Goal: Transaction & Acquisition: Purchase product/service

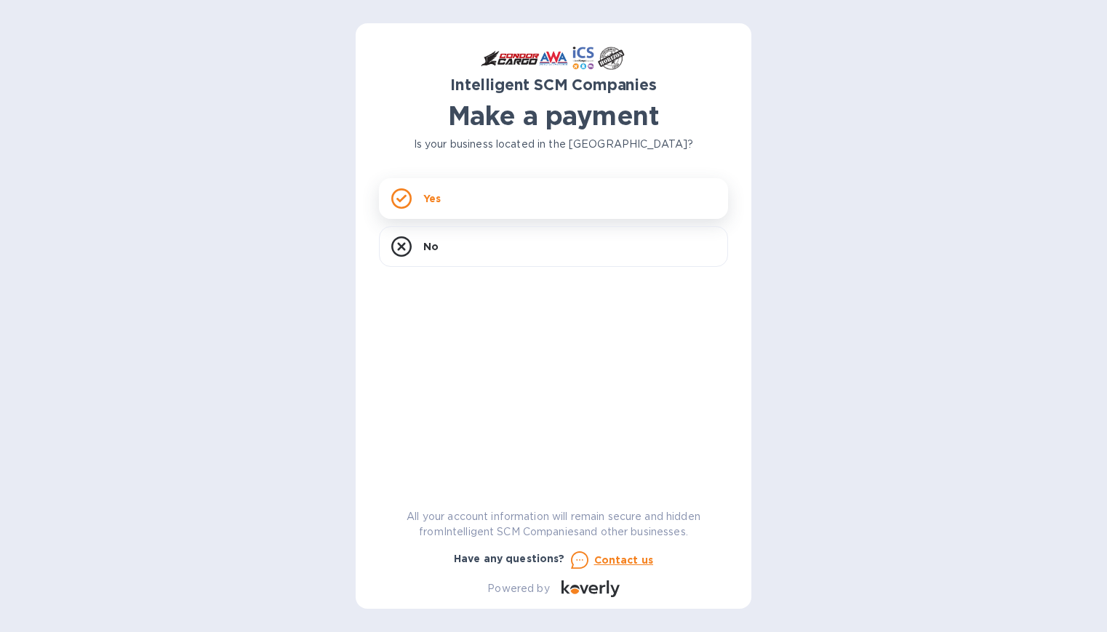
click at [452, 193] on div "Yes" at bounding box center [553, 198] width 349 height 41
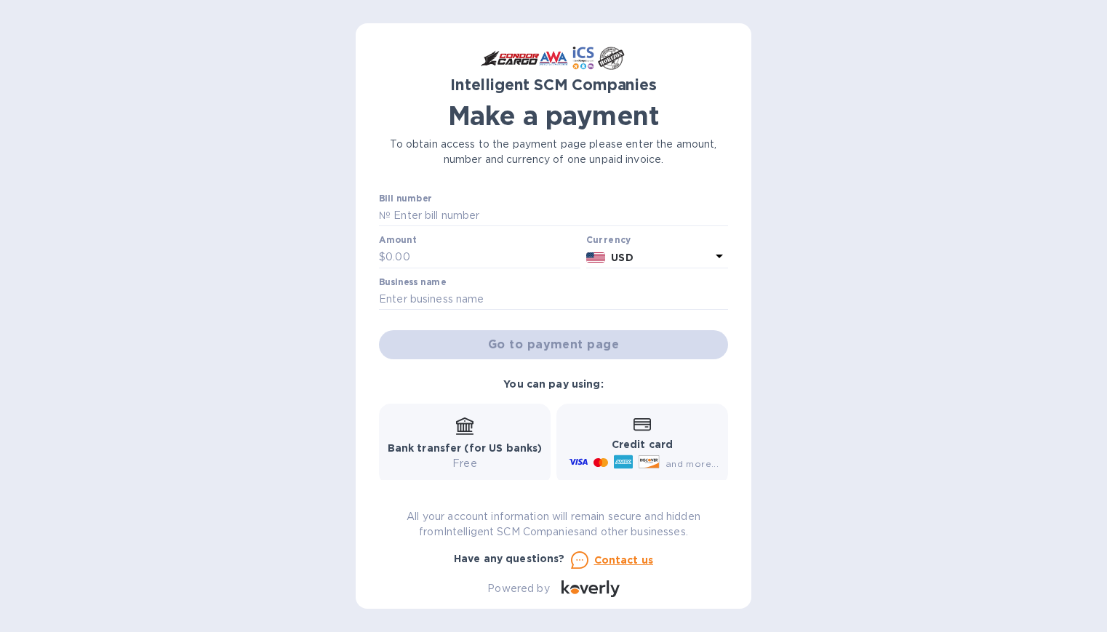
click at [444, 228] on div at bounding box center [553, 227] width 349 height 3
click at [446, 217] on input "text" at bounding box center [558, 216] width 337 height 22
type input "S00514816"
click at [409, 268] on input "text" at bounding box center [482, 258] width 195 height 22
click at [409, 263] on input "text" at bounding box center [482, 258] width 195 height 22
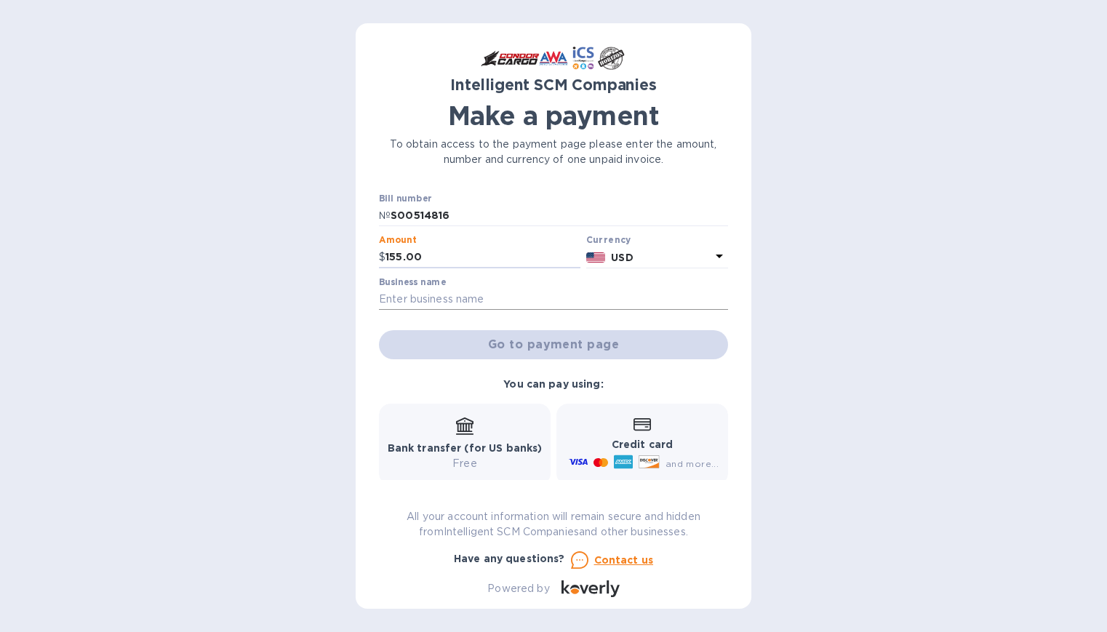
type input "155.00"
click at [425, 289] on input "text" at bounding box center [553, 300] width 349 height 22
type input "Island Cargo Support"
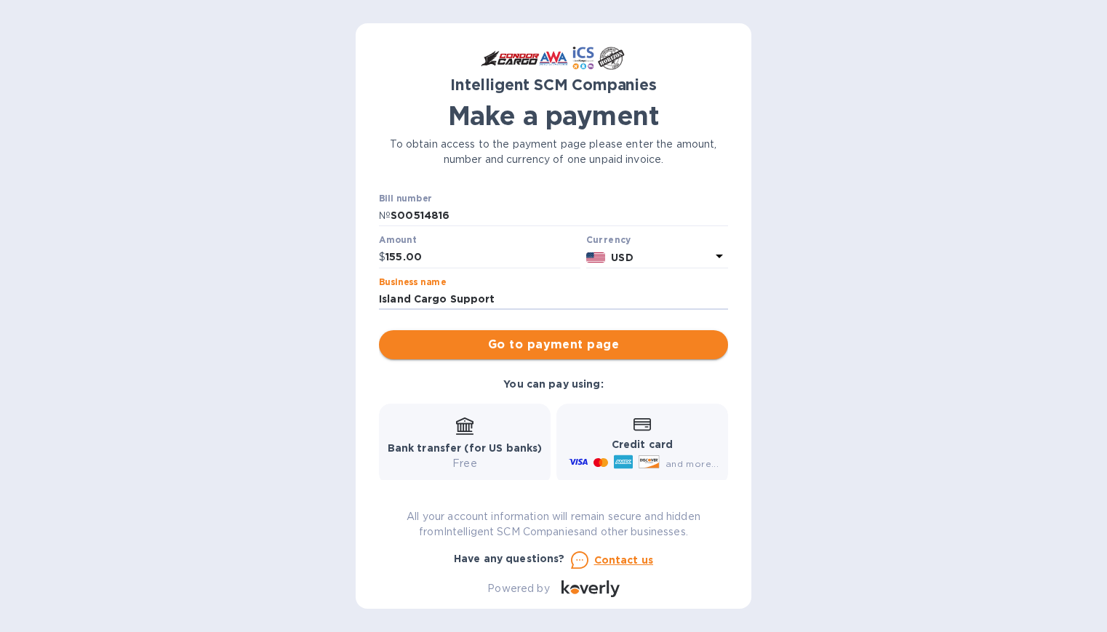
click at [517, 340] on span "Go to payment page" at bounding box center [553, 344] width 326 height 17
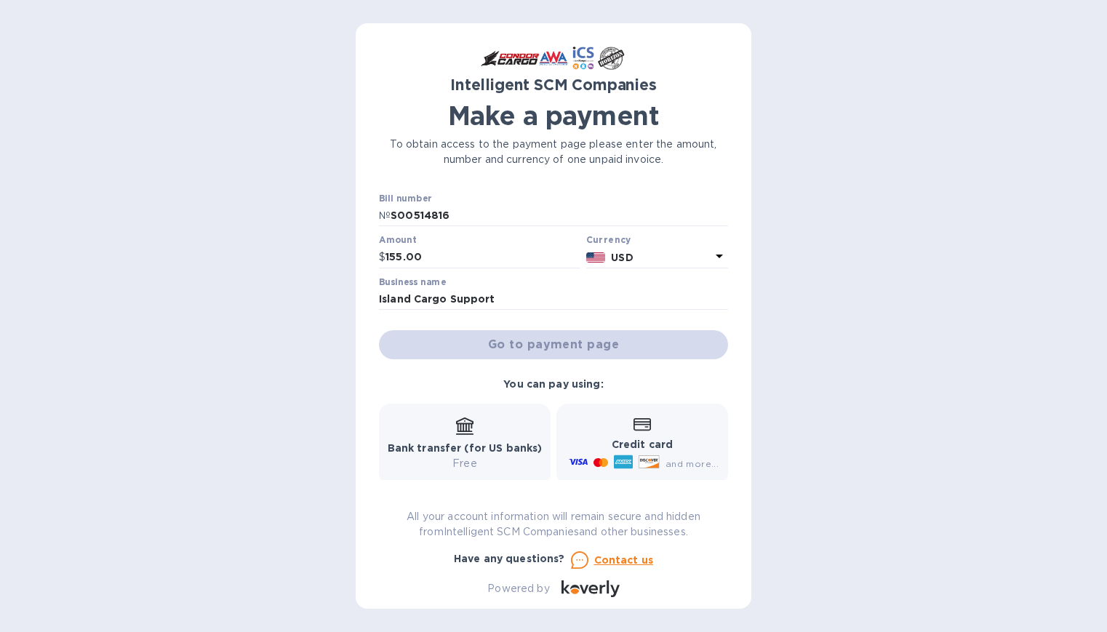
click at [534, 356] on div "Go to payment page" at bounding box center [553, 344] width 355 height 35
